Goal: Information Seeking & Learning: Learn about a topic

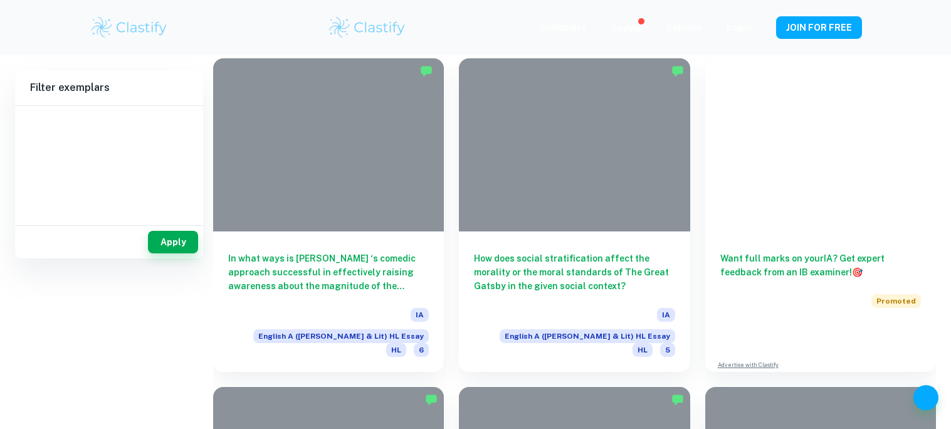
scroll to position [384, 0]
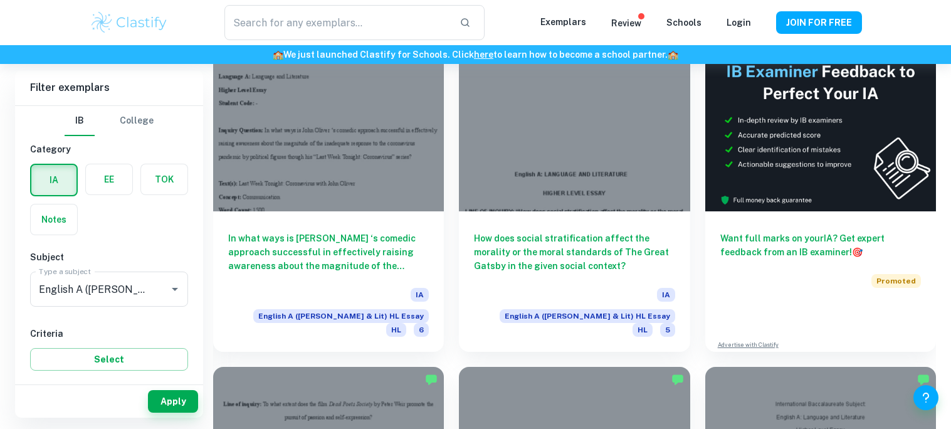
type input "English A (Lang & Lit) HL Essay"
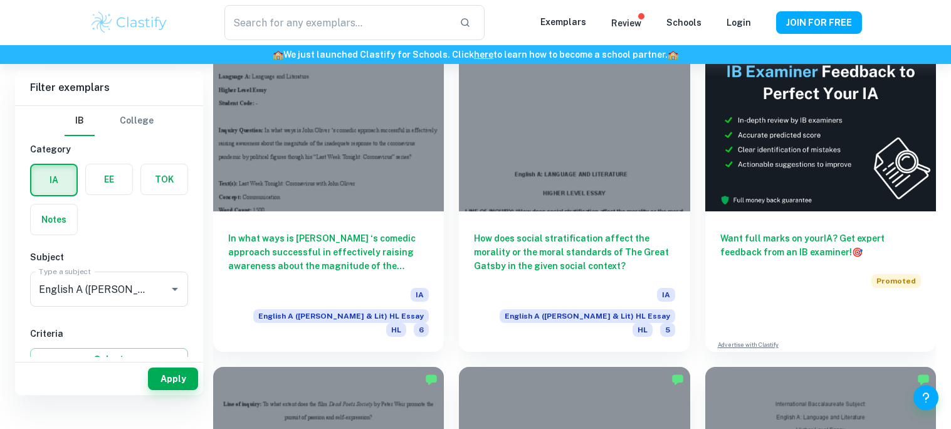
scroll to position [324, 0]
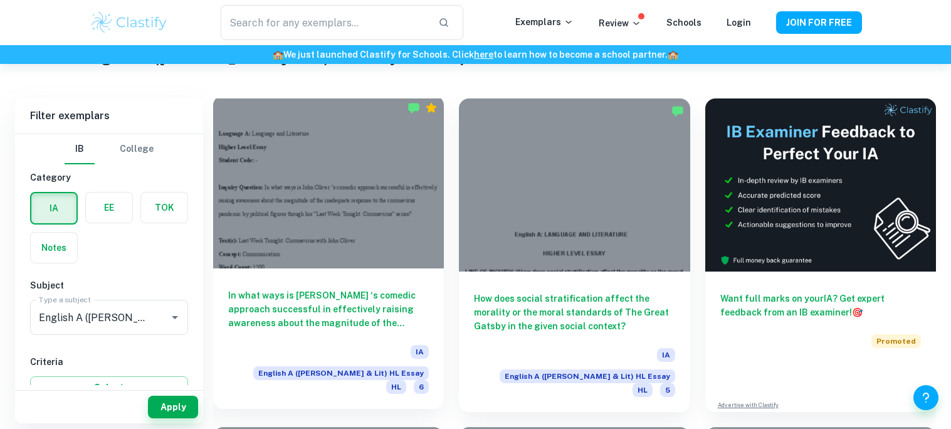
click at [400, 245] on div at bounding box center [328, 181] width 231 height 173
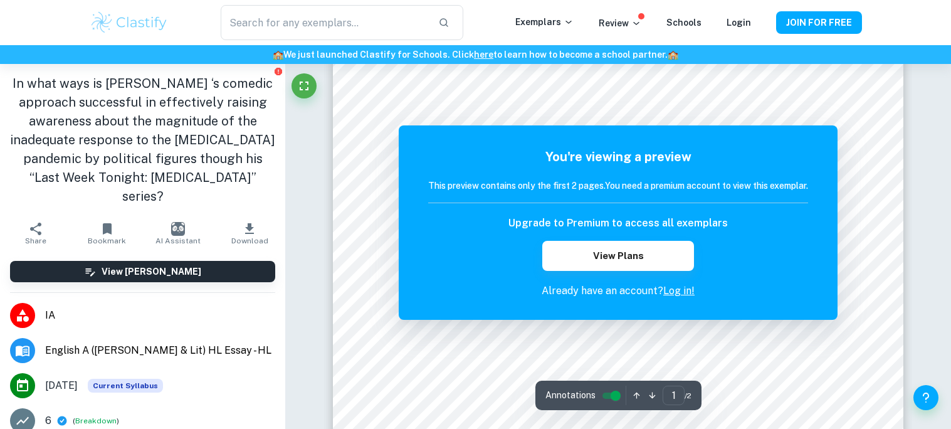
scroll to position [127, 0]
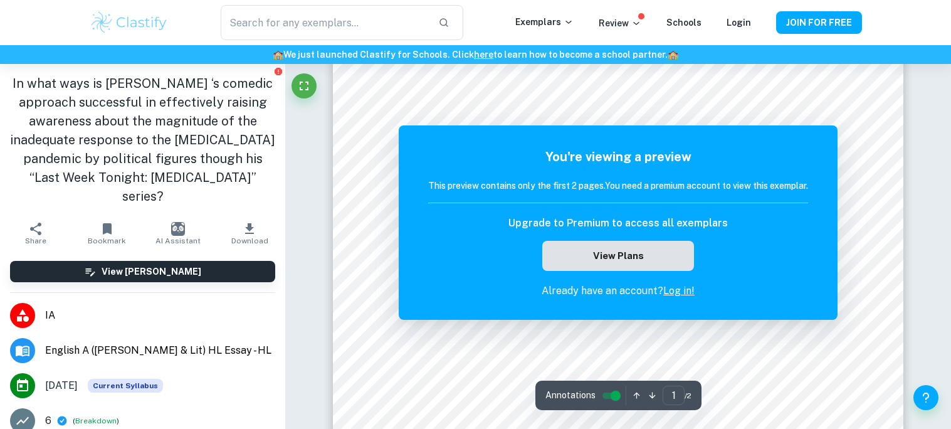
click at [682, 266] on button "View Plans" at bounding box center [618, 256] width 152 height 30
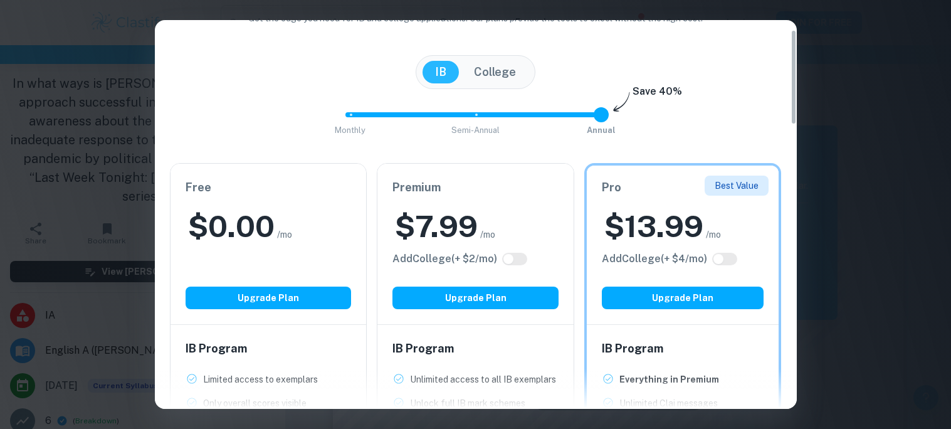
scroll to position [83, 0]
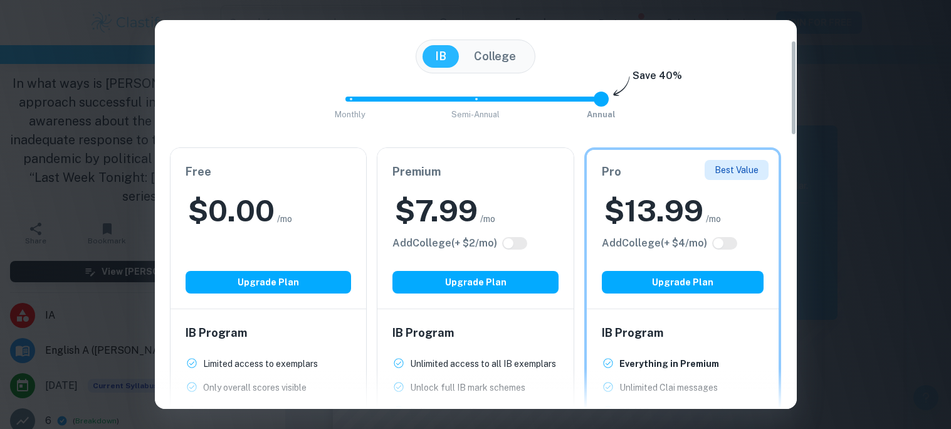
click at [837, 256] on div "Easily Ace Your IB Coursework & Crush College Essays. Get Clastify Premium Get …" at bounding box center [475, 214] width 951 height 429
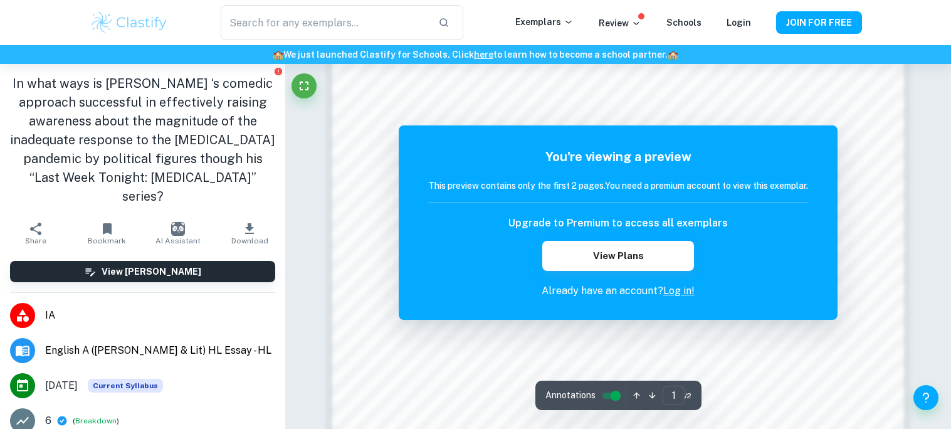
scroll to position [940, 0]
click at [688, 305] on div "You're viewing a preview This preview contains only the first 2 pages. You need…" at bounding box center [618, 222] width 439 height 194
click at [685, 291] on link "Log in!" at bounding box center [678, 291] width 31 height 12
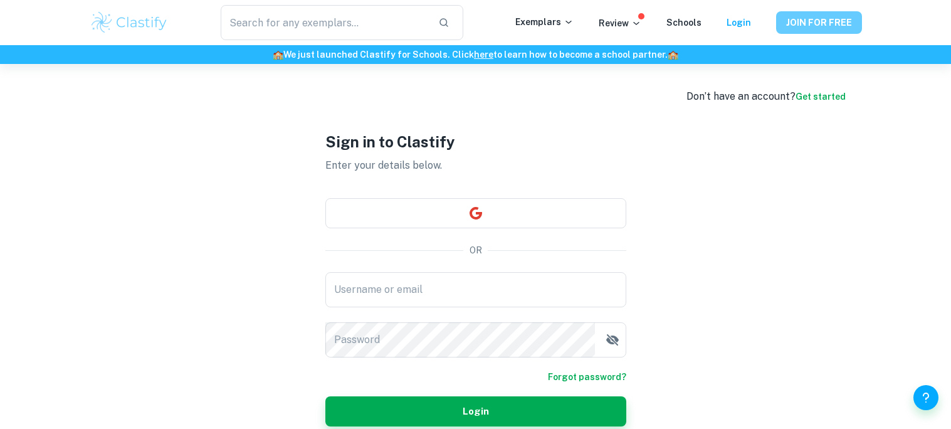
click at [840, 21] on button "JOIN FOR FREE" at bounding box center [819, 22] width 86 height 23
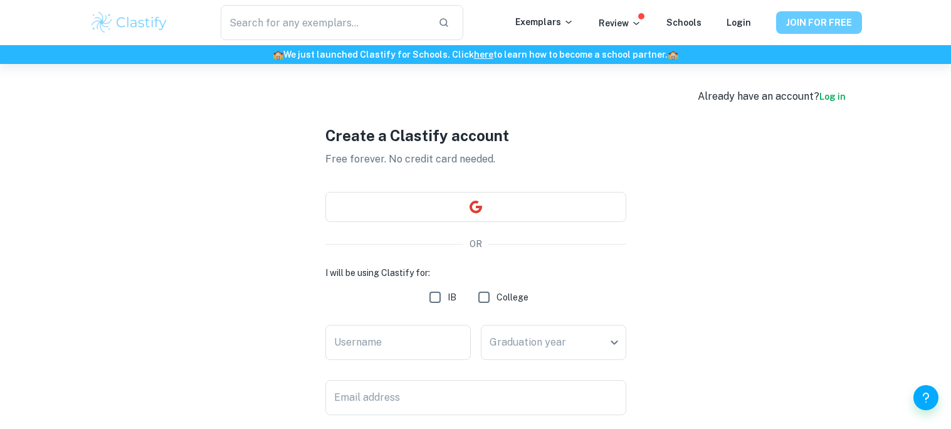
click at [822, 14] on button "JOIN FOR FREE" at bounding box center [819, 22] width 86 height 23
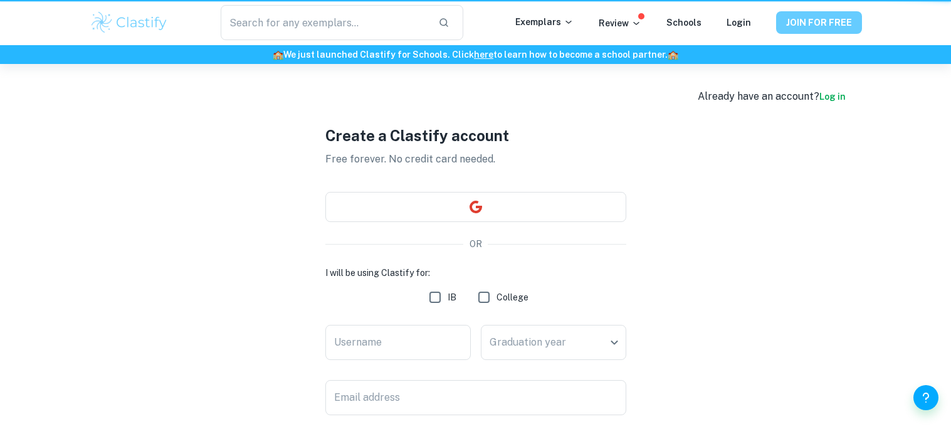
click at [833, 23] on button "JOIN FOR FREE" at bounding box center [819, 22] width 86 height 23
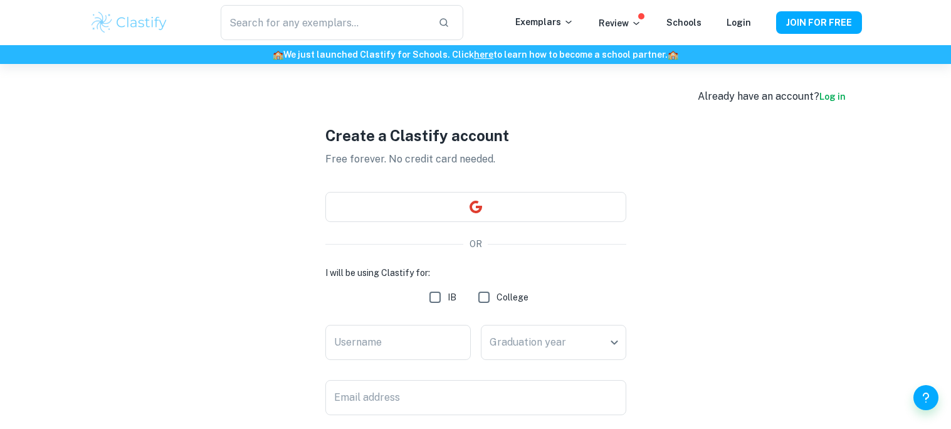
click at [402, 363] on div "Username Username" at bounding box center [397, 345] width 145 height 40
click at [435, 302] on input "IB" at bounding box center [435, 297] width 25 height 25
checkbox input "true"
click at [337, 349] on input "Username" at bounding box center [397, 342] width 145 height 35
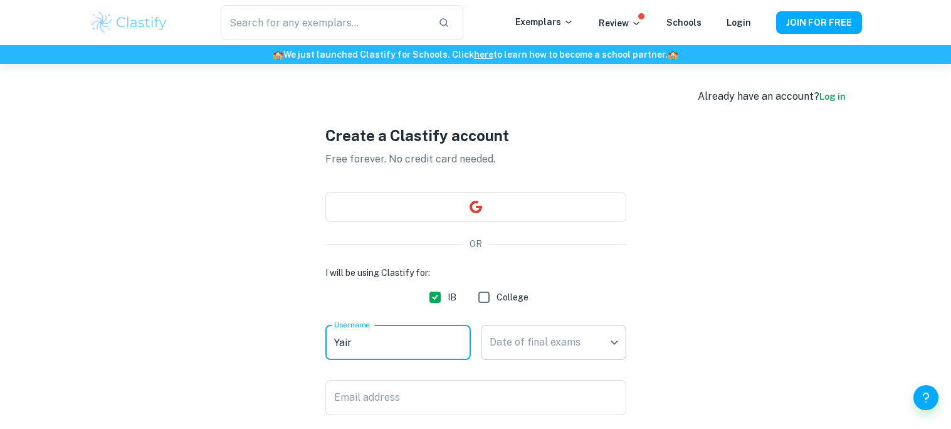
type input "Yair"
click at [547, 332] on body "We value your privacy We use cookies to enhance your browsing experience, serve…" at bounding box center [475, 278] width 951 height 429
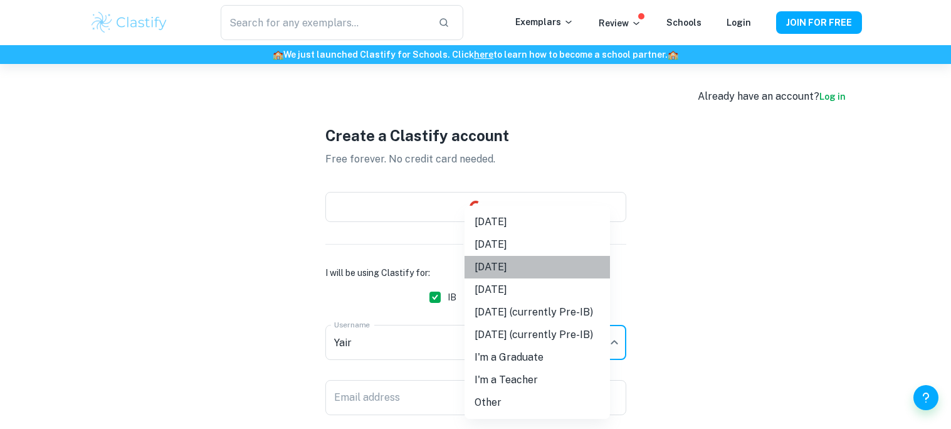
click at [538, 270] on li "May 2026" at bounding box center [537, 267] width 145 height 23
type input "M26"
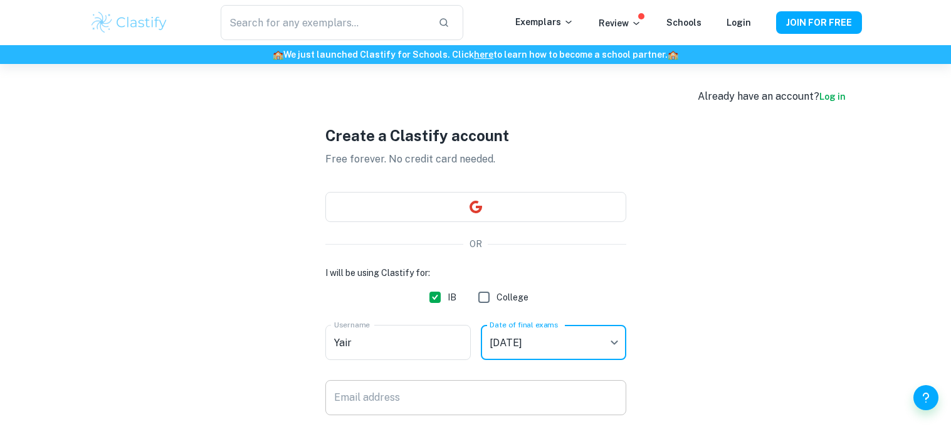
click at [468, 381] on input "Email address" at bounding box center [475, 397] width 301 height 35
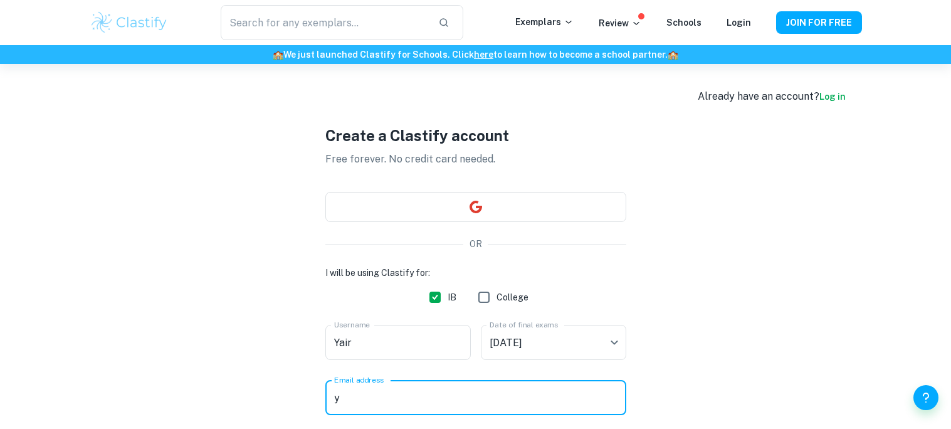
click at [369, 406] on input "y" at bounding box center [475, 397] width 301 height 35
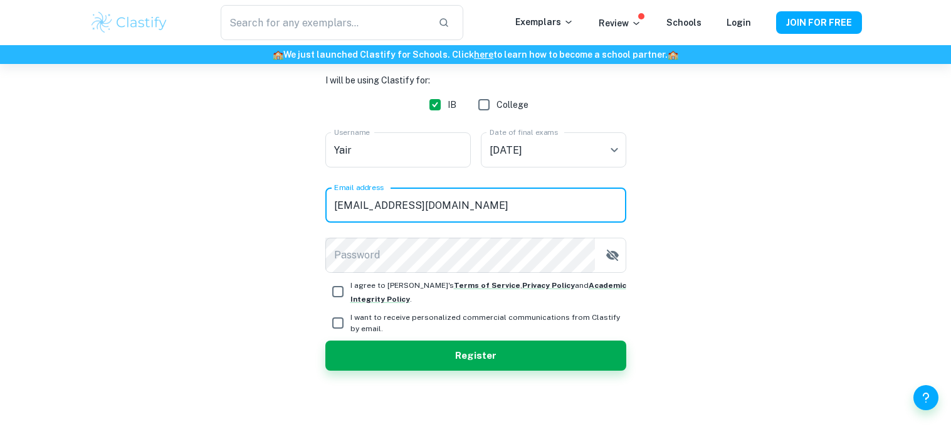
scroll to position [203, 0]
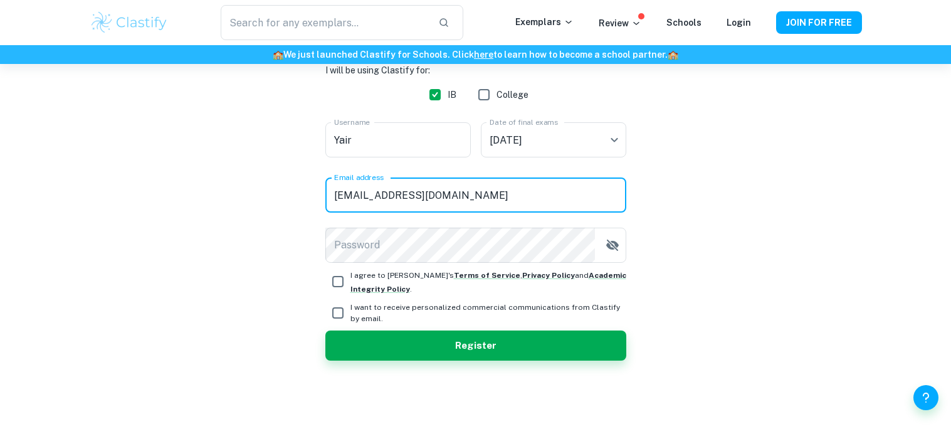
type input "yairalaw0@gmai.com"
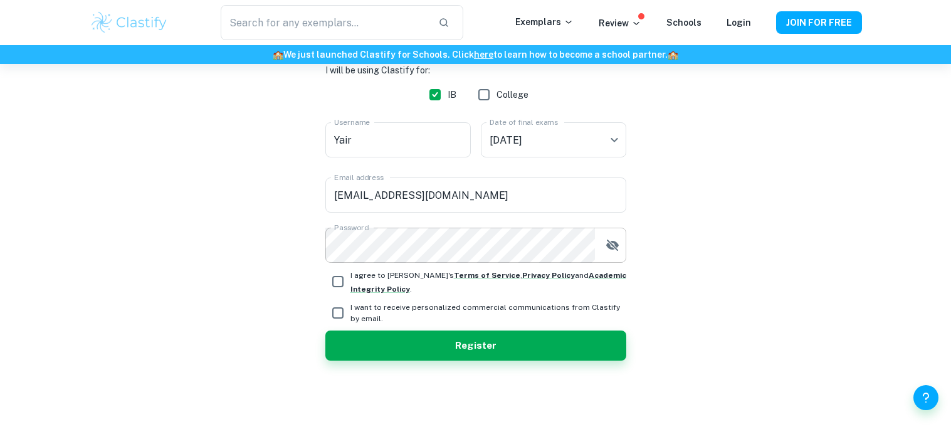
click at [612, 245] on icon "button" at bounding box center [612, 245] width 13 height 11
click at [345, 276] on input "I agree to Clastify's Terms of Service , Privacy Policy and Academic Integrity …" at bounding box center [337, 281] width 25 height 25
checkbox input "true"
click at [335, 311] on input "I want to receive personalized commercial communications from Clastify by email." at bounding box center [337, 312] width 25 height 25
click at [341, 308] on input "I want to receive personalized commercial communications from Clastify by email." at bounding box center [337, 312] width 25 height 25
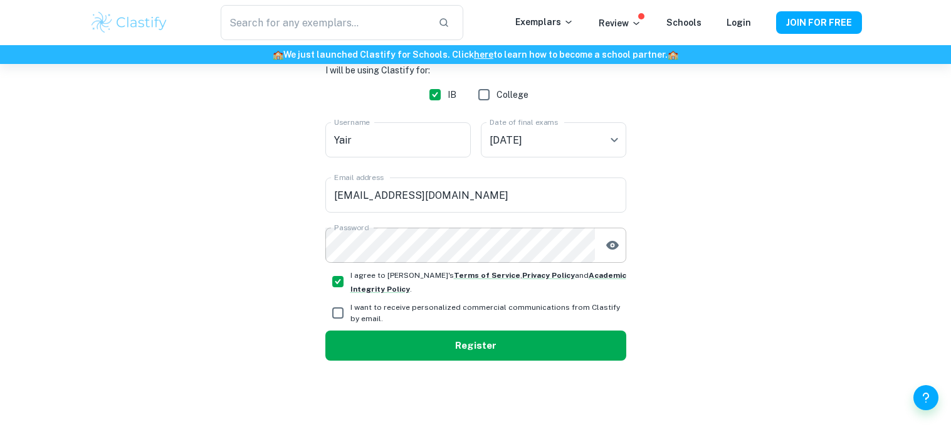
click at [396, 344] on button "Register" at bounding box center [475, 345] width 301 height 30
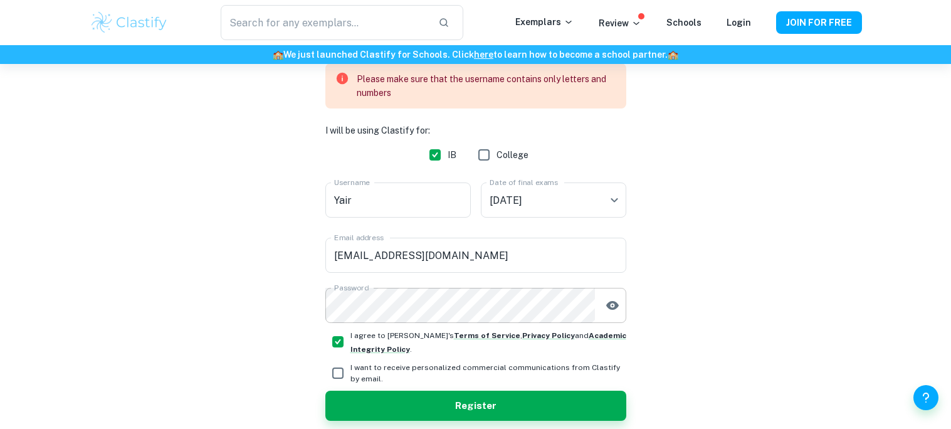
click at [329, 363] on input "I want to receive personalized commercial communications from Clastify by email." at bounding box center [337, 373] width 25 height 25
checkbox input "true"
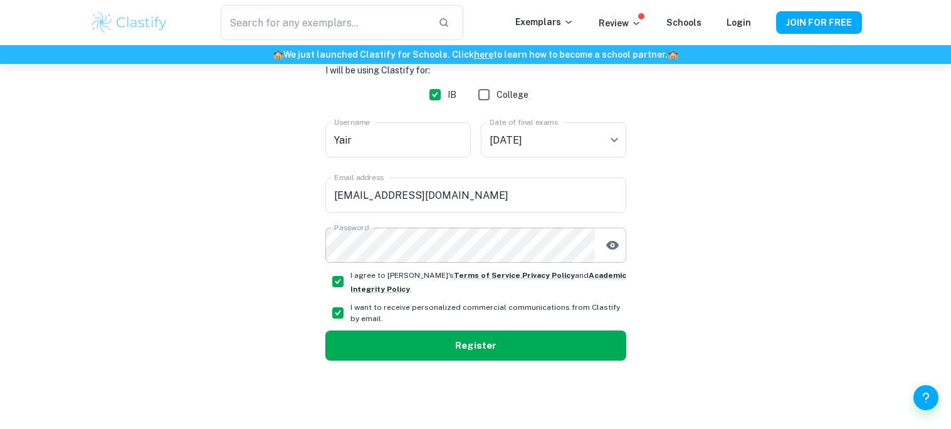
click at [391, 351] on button "Register" at bounding box center [475, 345] width 301 height 30
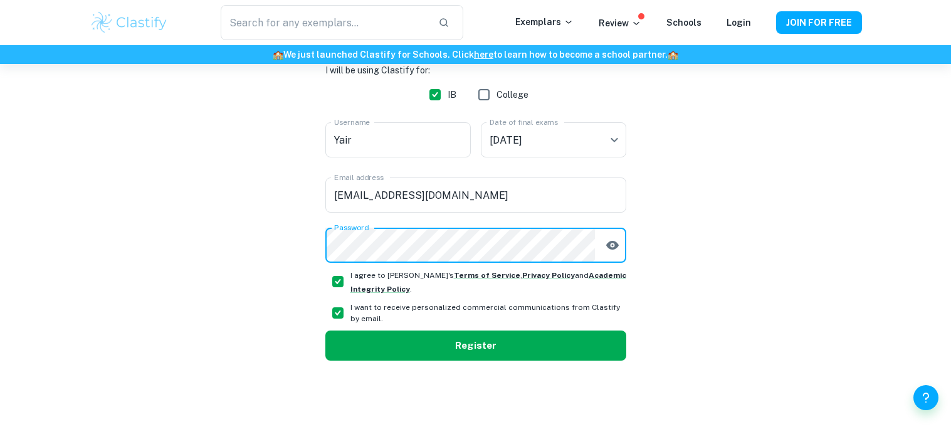
click at [532, 337] on button "Register" at bounding box center [475, 345] width 301 height 30
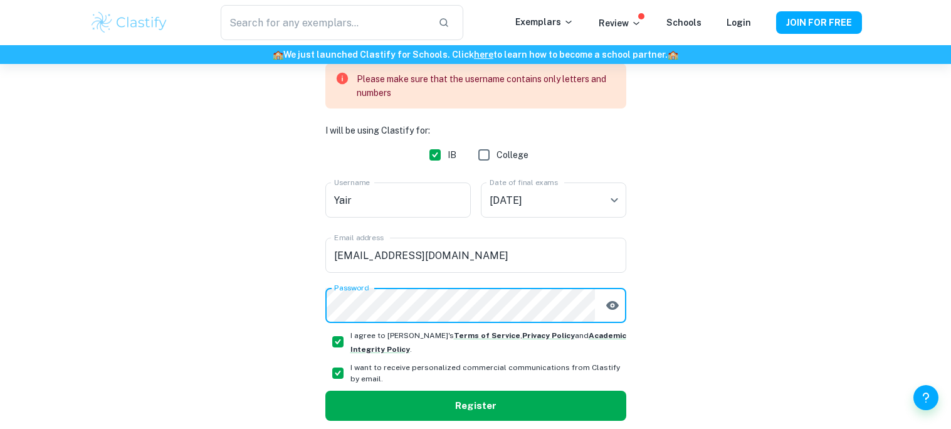
click at [409, 401] on div "Create a Clastify account Free forever. No credit card needed. OR Please make s…" at bounding box center [475, 171] width 301 height 620
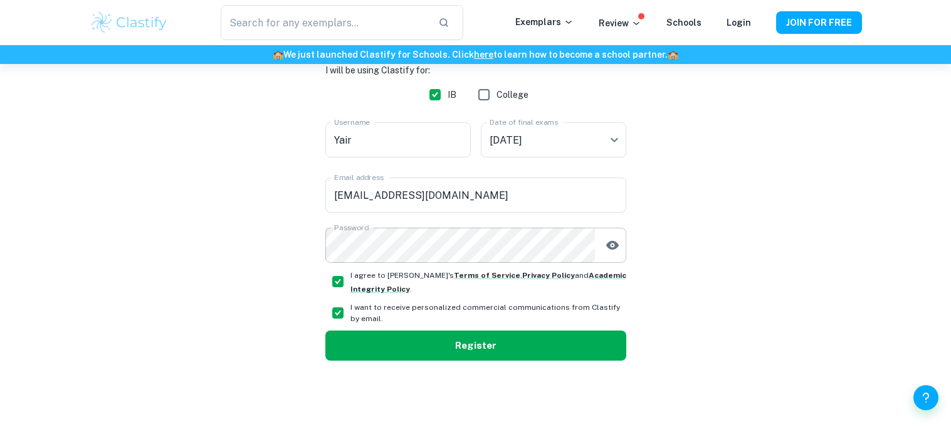
click at [409, 337] on button "Register" at bounding box center [475, 345] width 301 height 30
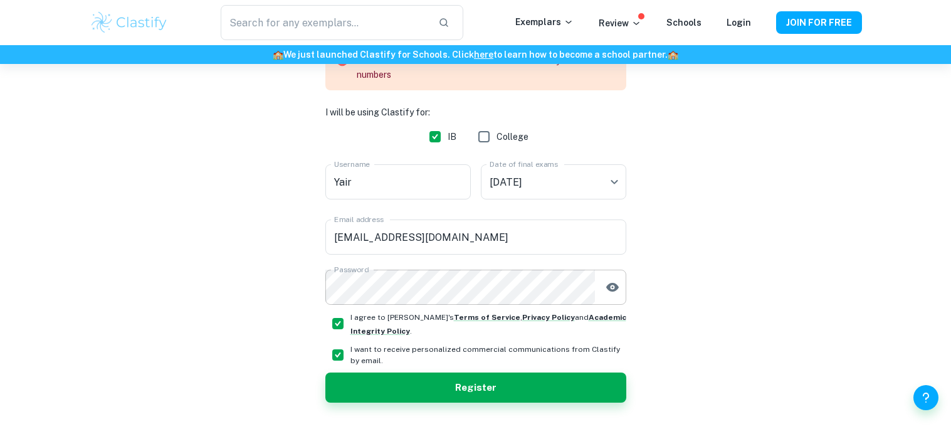
scroll to position [222, 0]
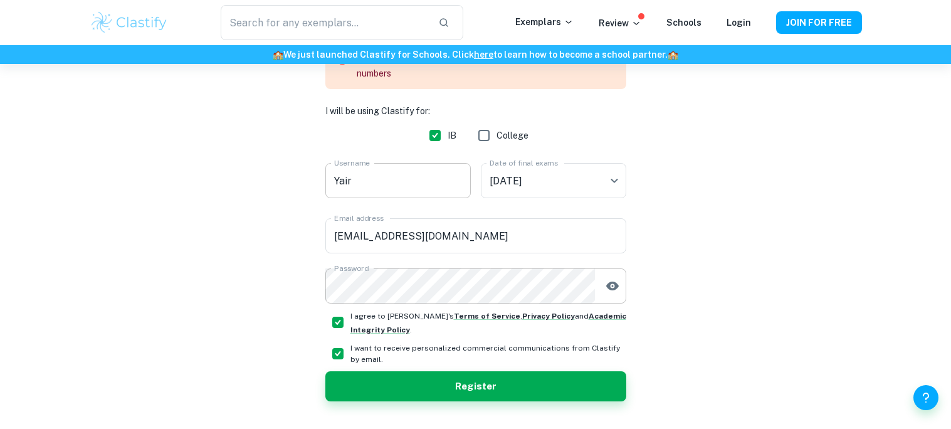
click at [445, 176] on input "Yair" at bounding box center [397, 180] width 145 height 35
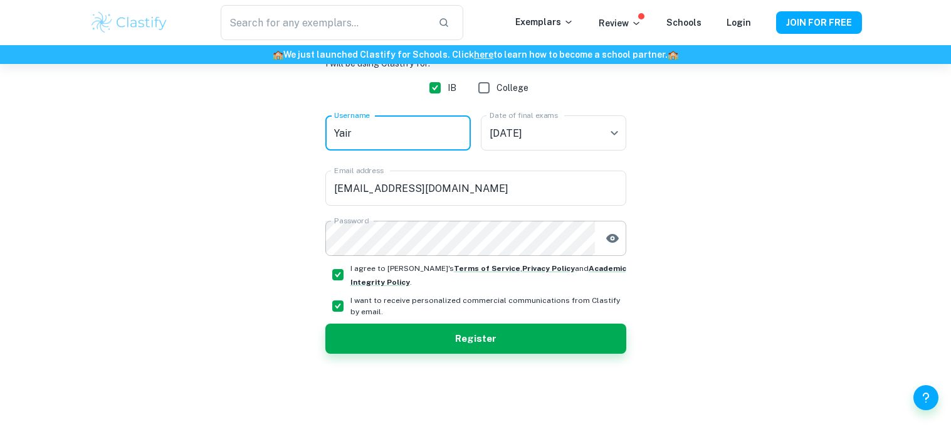
scroll to position [209, 0]
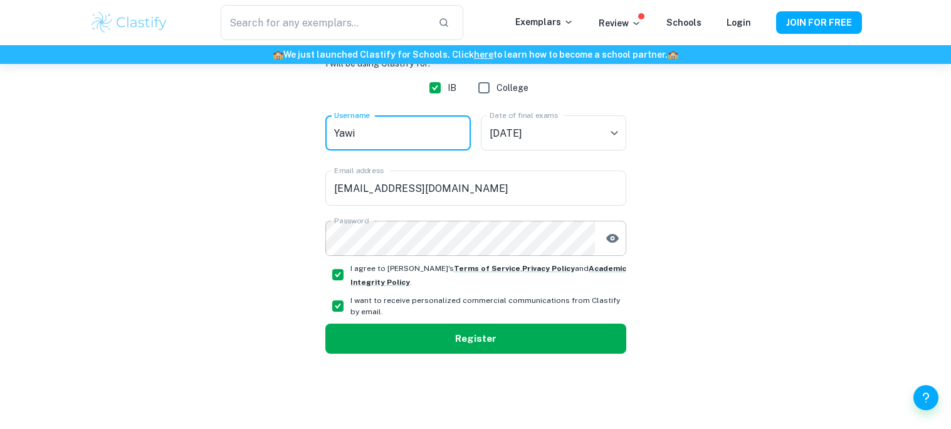
type input "Yawi"
click at [519, 330] on button "Register" at bounding box center [475, 339] width 301 height 30
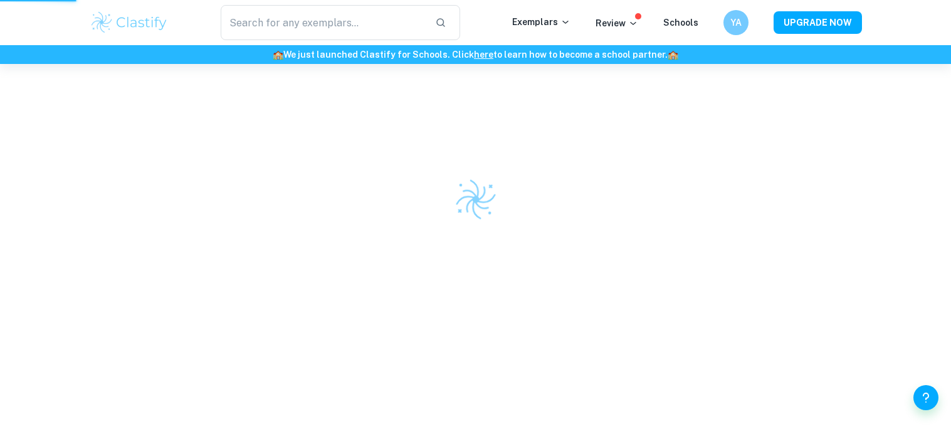
scroll to position [78, 0]
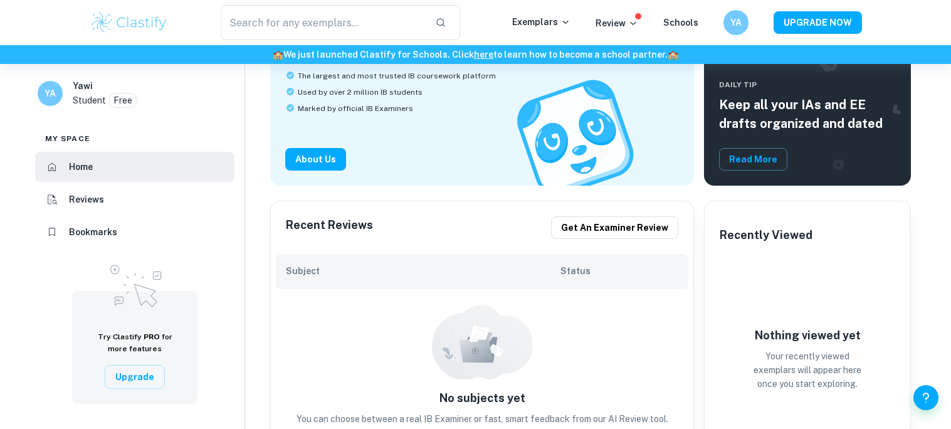
scroll to position [172, 0]
click at [361, 28] on input "text" at bounding box center [323, 22] width 205 height 35
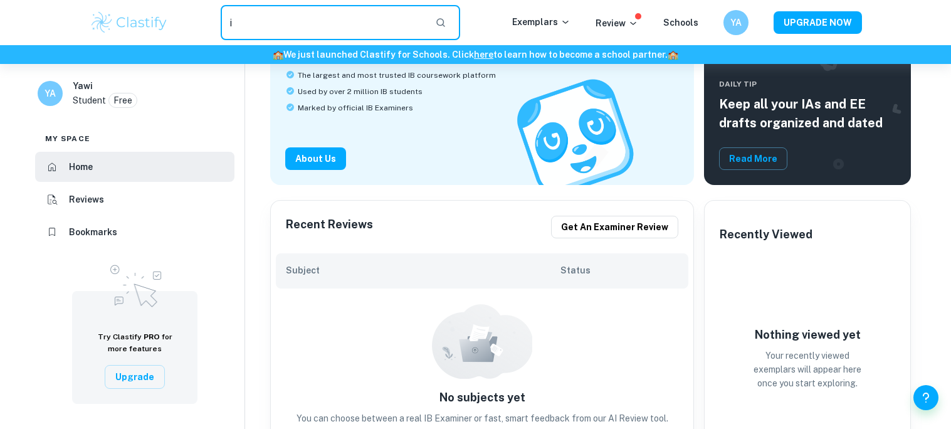
type input "ib"
type input "IB english"
type input "IB English HL essay"
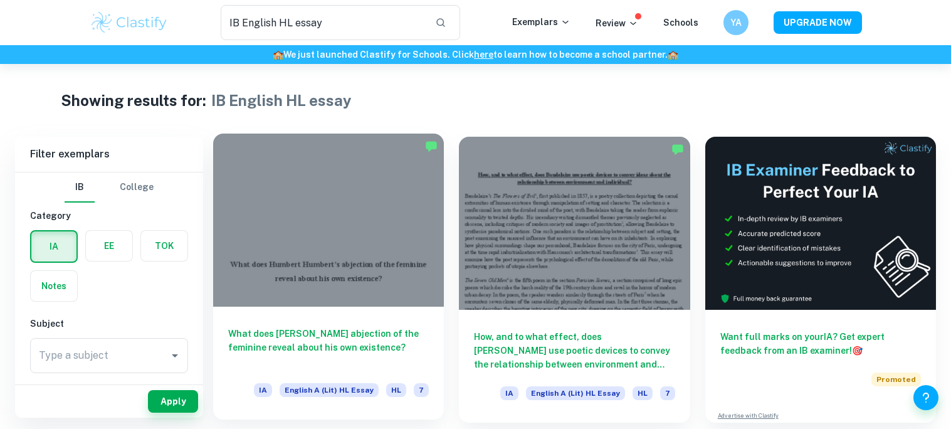
click at [364, 342] on h6 "What does Humbert Humbert’s abjection of the feminine reveal about his own exis…" at bounding box center [328, 347] width 201 height 41
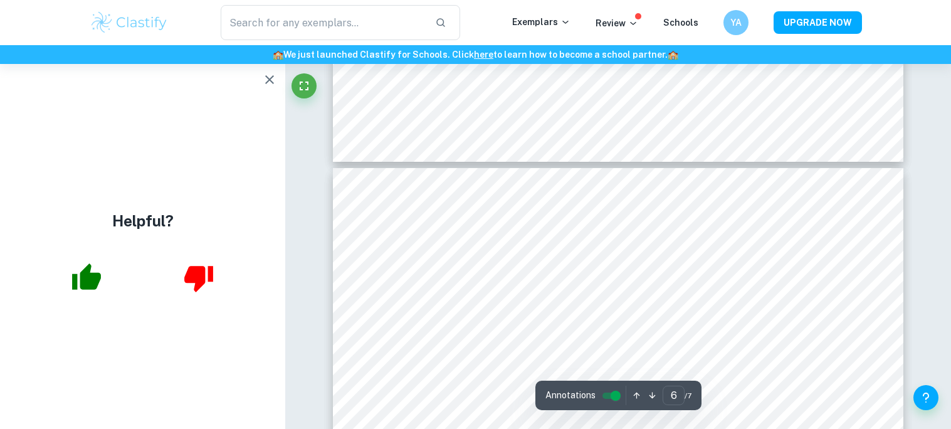
scroll to position [3816, 0]
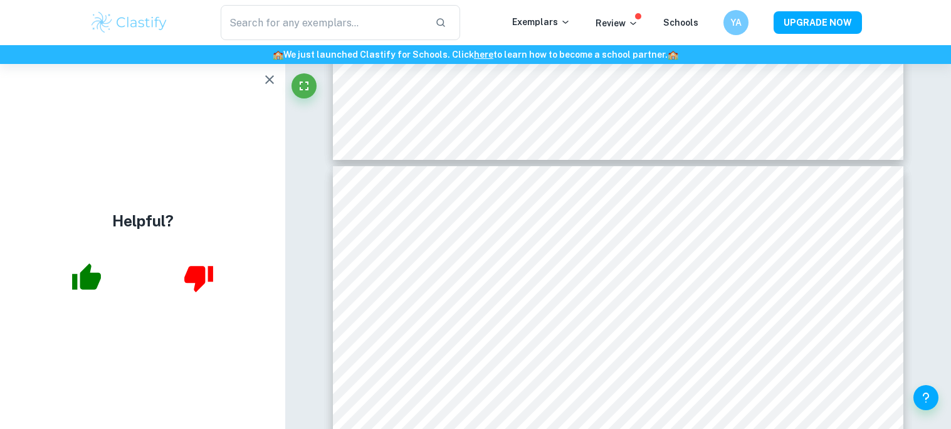
click at [75, 267] on icon "button" at bounding box center [86, 277] width 31 height 31
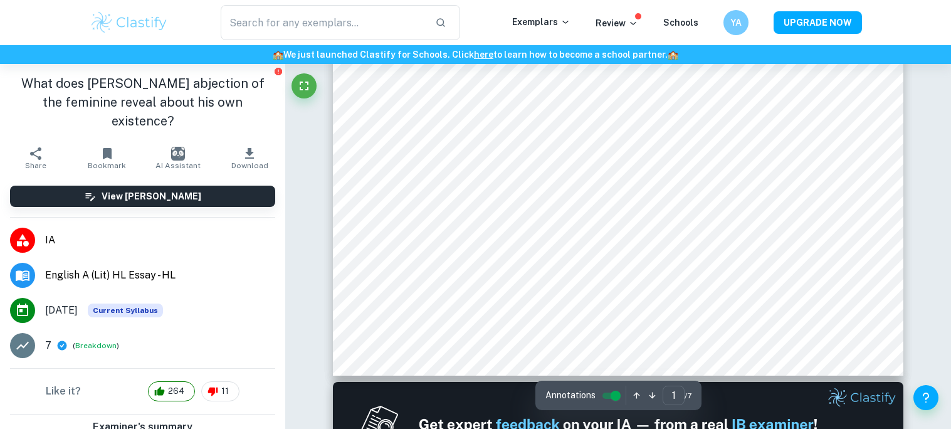
scroll to position [0, 0]
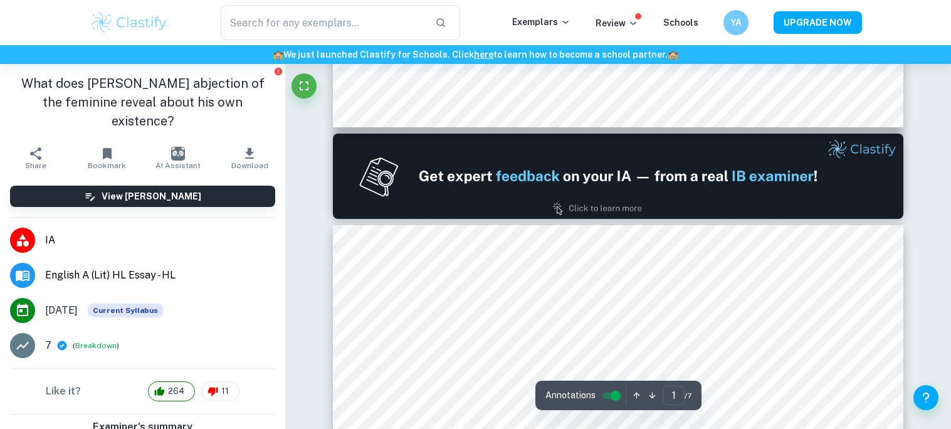
type input "2"
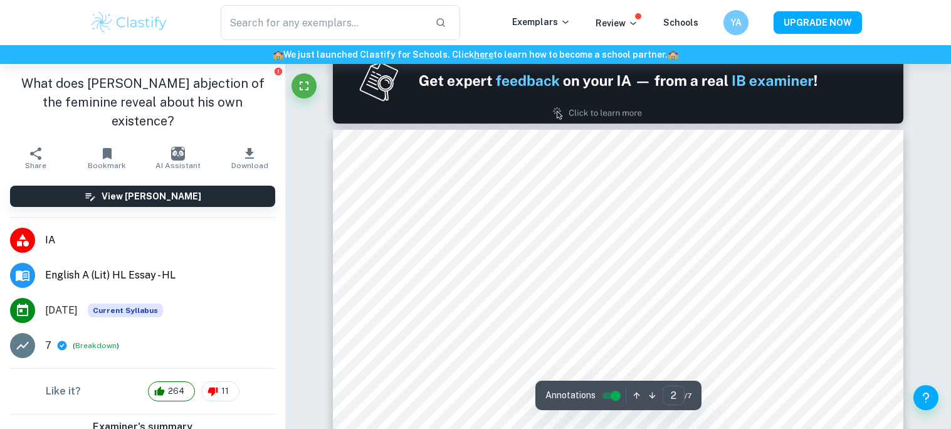
scroll to position [779, 0]
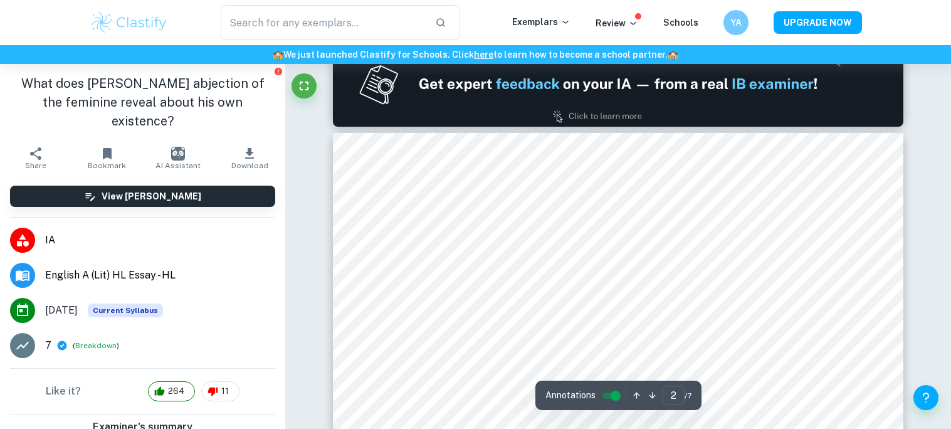
type input "IB English HL essay"
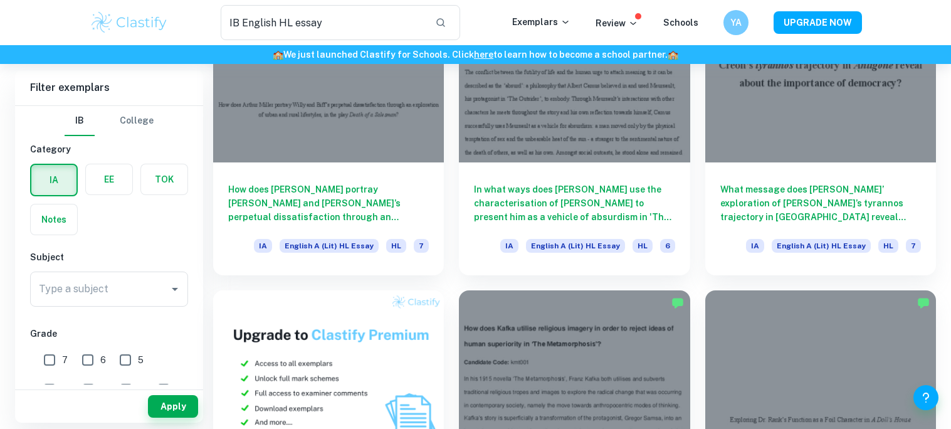
scroll to position [446, 0]
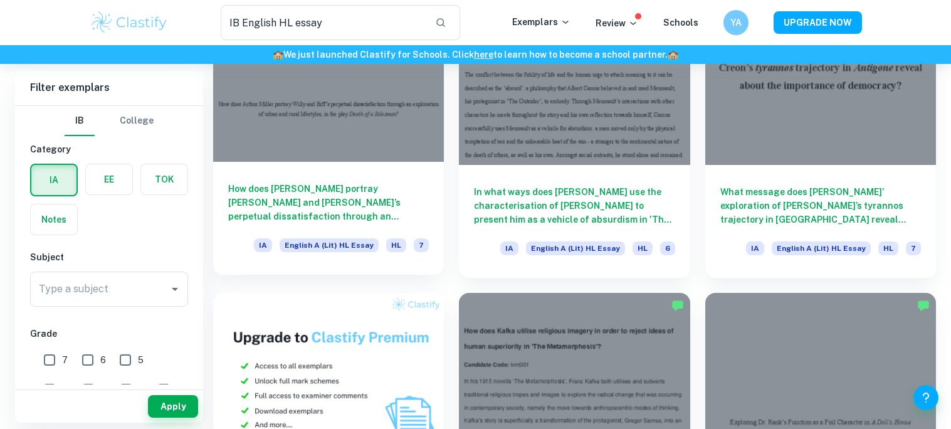
click at [391, 199] on h6 "How does Arthur Miller portray Willy and Biff’s perpetual dissatisfaction throu…" at bounding box center [328, 202] width 201 height 41
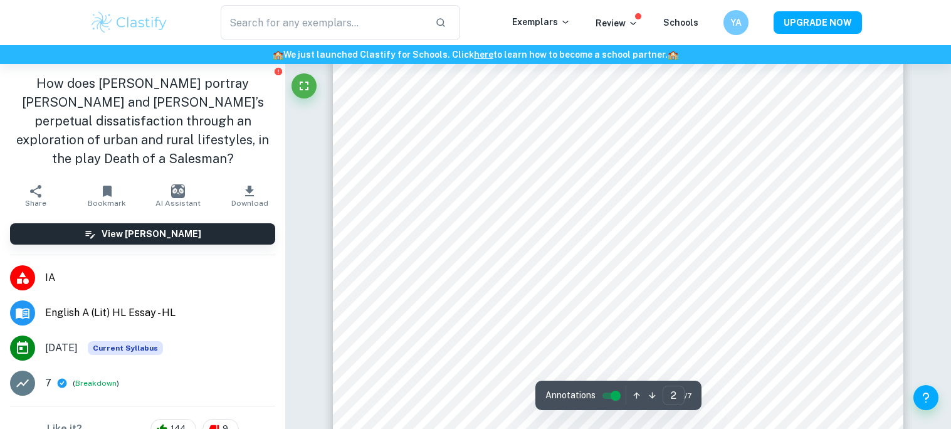
scroll to position [1119, 0]
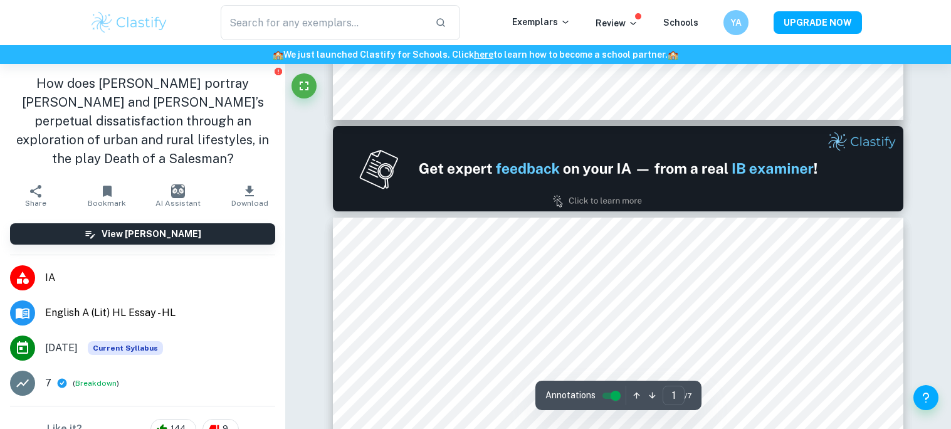
type input "2"
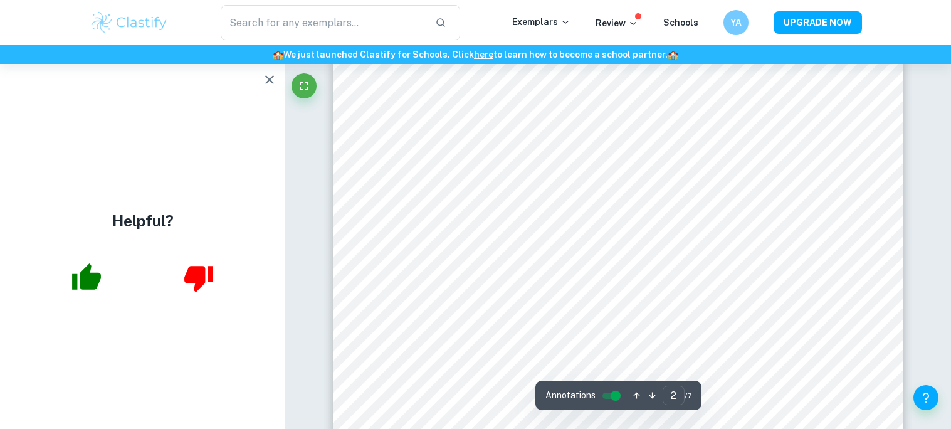
scroll to position [864, 0]
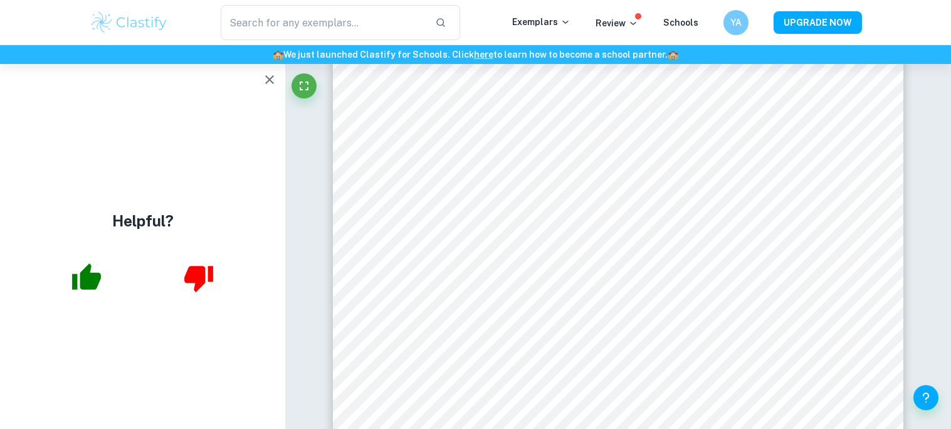
click at [90, 285] on icon "button" at bounding box center [86, 276] width 29 height 26
